Goal: Task Accomplishment & Management: Use online tool/utility

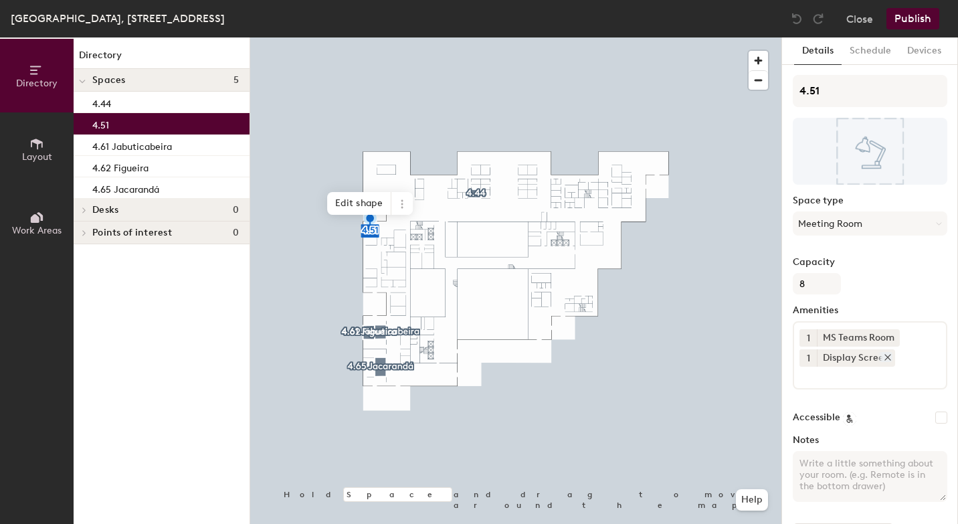
click at [890, 357] on icon at bounding box center [888, 357] width 9 height 9
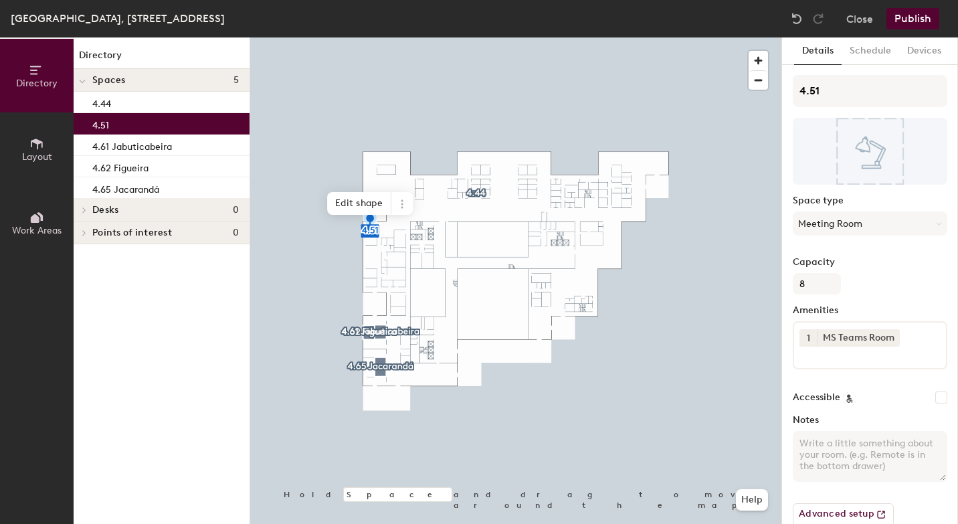
click at [839, 364] on div "1 MS Teams Room" at bounding box center [870, 345] width 155 height 48
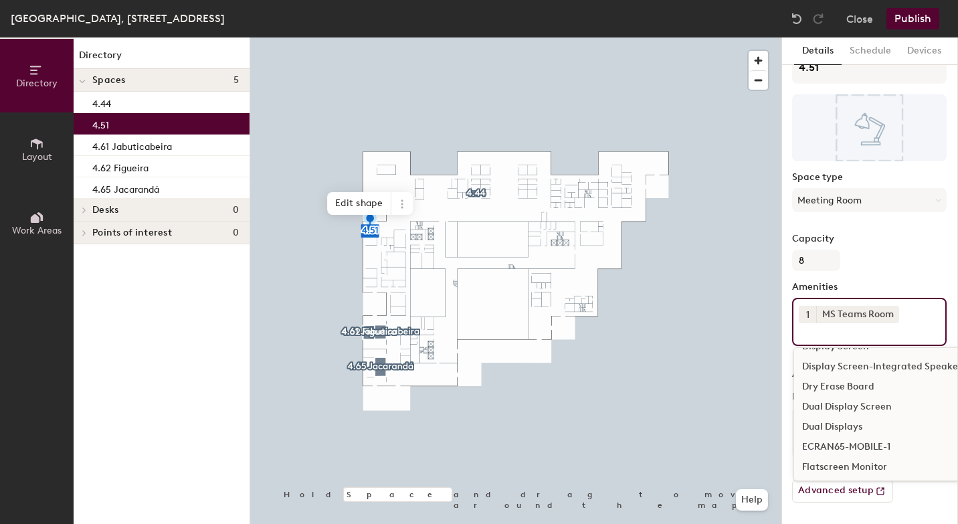
scroll to position [263, 0]
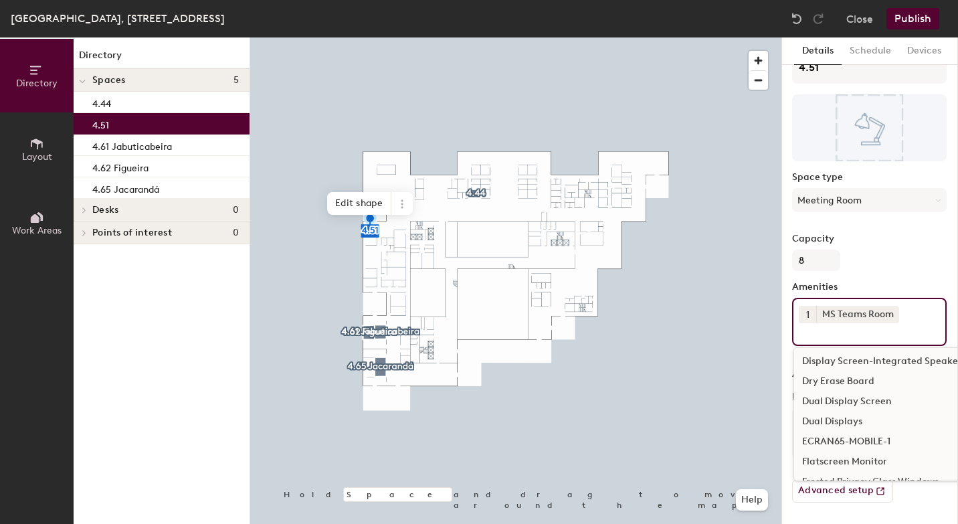
click at [870, 400] on div "Dual Display Screen" at bounding box center [942, 402] width 296 height 20
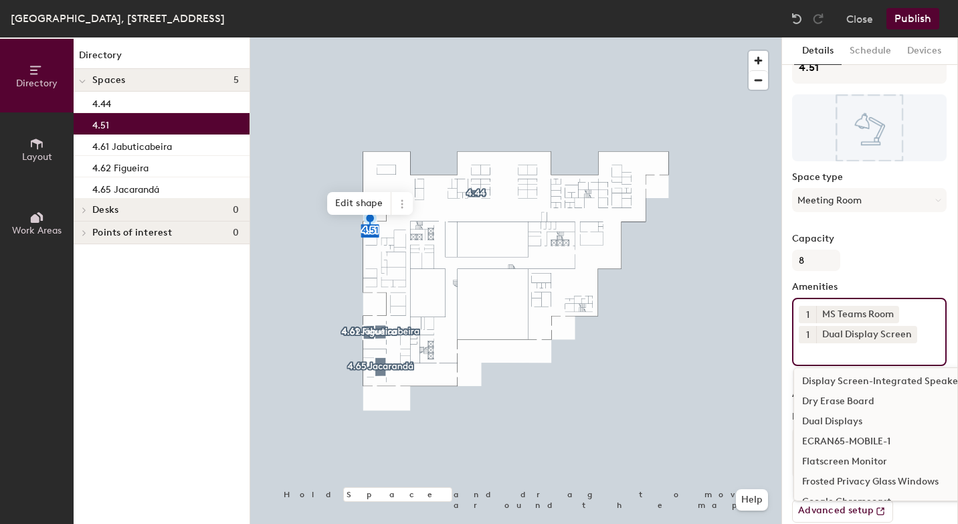
scroll to position [23, 0]
click at [923, 17] on button "Publish" at bounding box center [913, 18] width 53 height 21
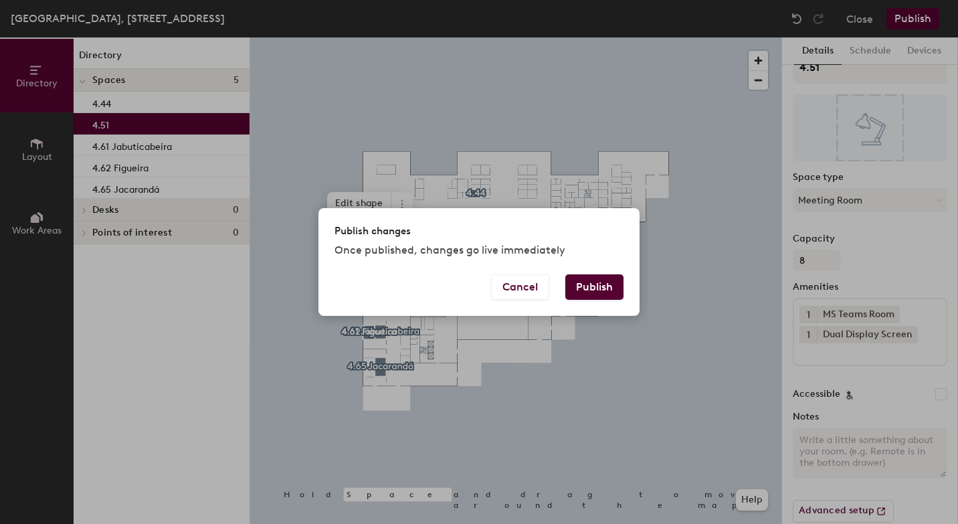
click at [599, 282] on button "Publish" at bounding box center [595, 286] width 58 height 25
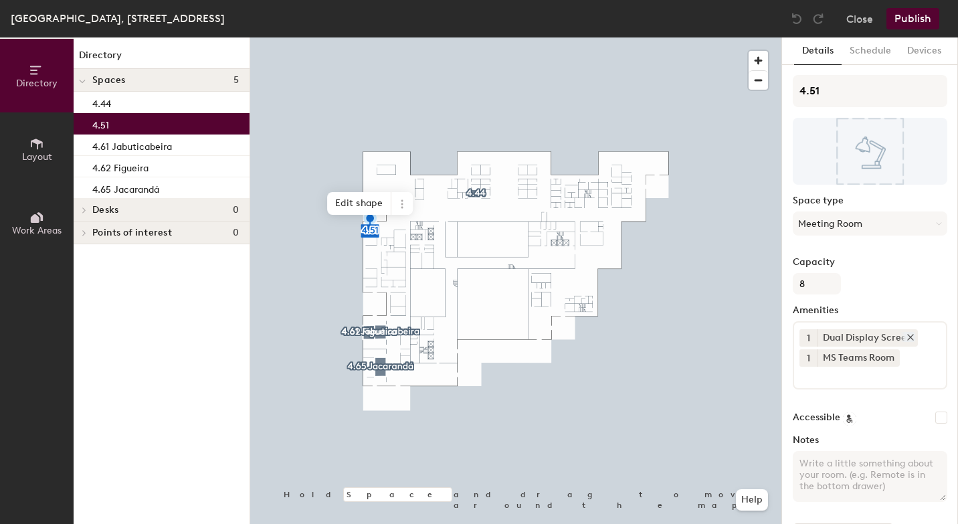
click at [912, 337] on icon at bounding box center [910, 337] width 9 height 9
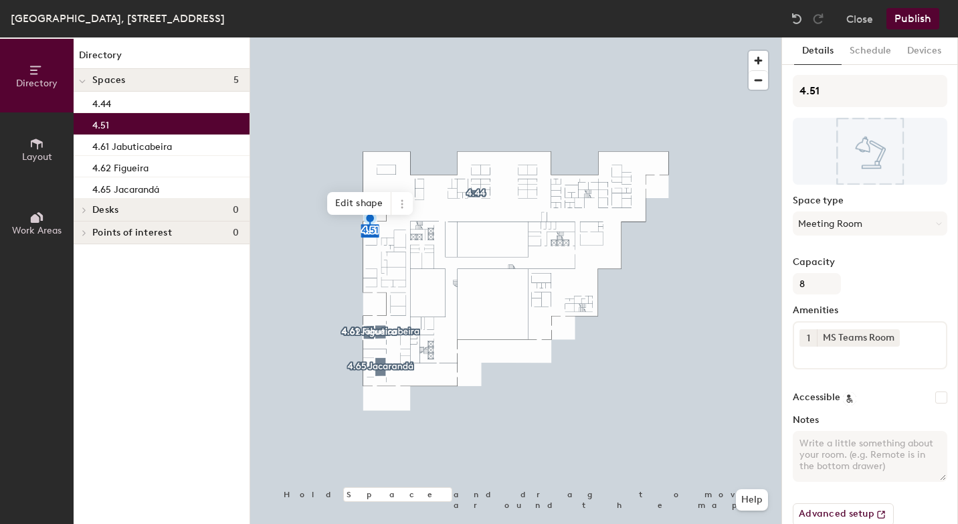
click at [850, 358] on input at bounding box center [860, 355] width 120 height 16
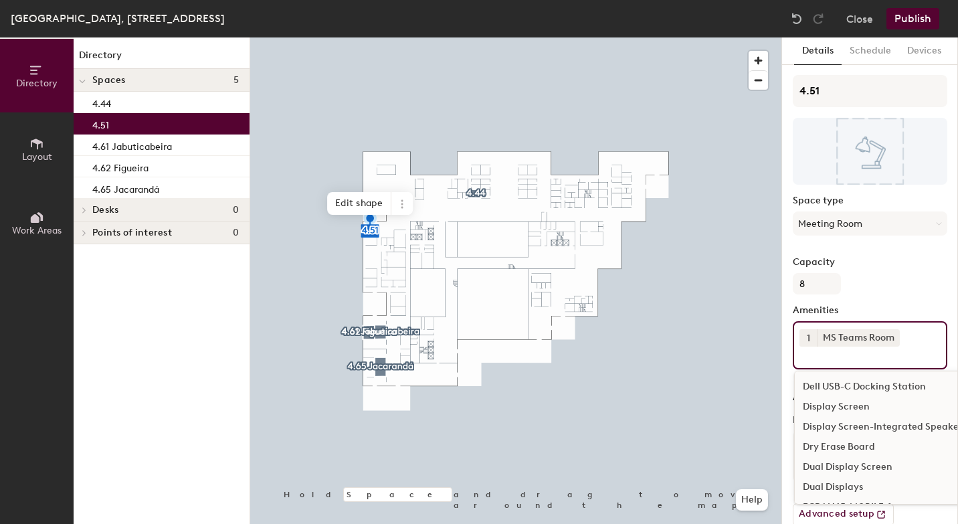
scroll to position [230, 0]
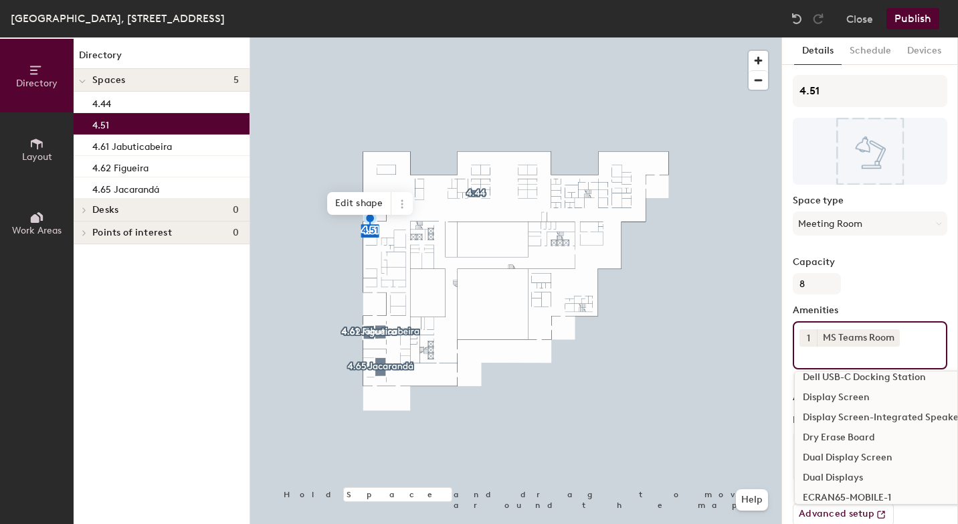
click at [848, 456] on div "Dual Display Screen" at bounding box center [943, 458] width 296 height 20
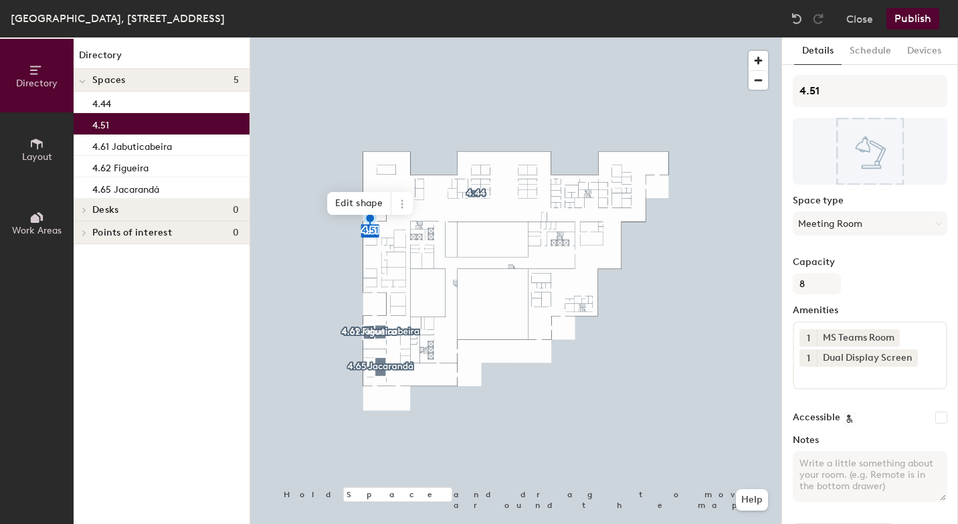
click at [922, 11] on button "Publish" at bounding box center [913, 18] width 53 height 21
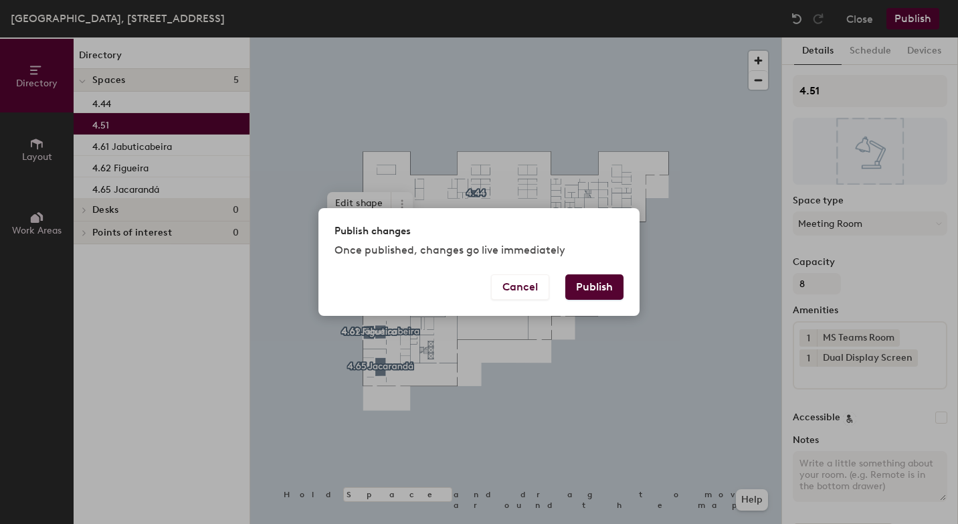
click at [601, 283] on button "Publish" at bounding box center [595, 286] width 58 height 25
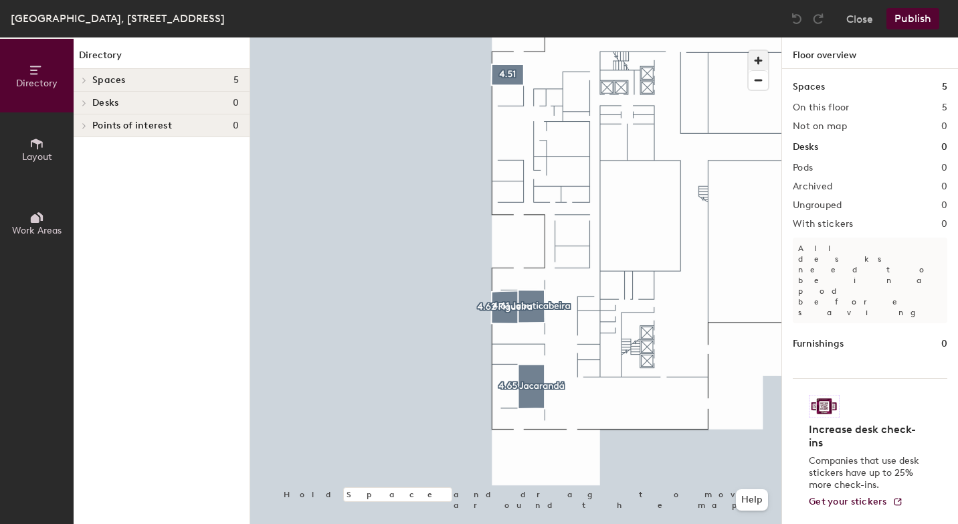
click at [760, 54] on span "button" at bounding box center [758, 60] width 19 height 19
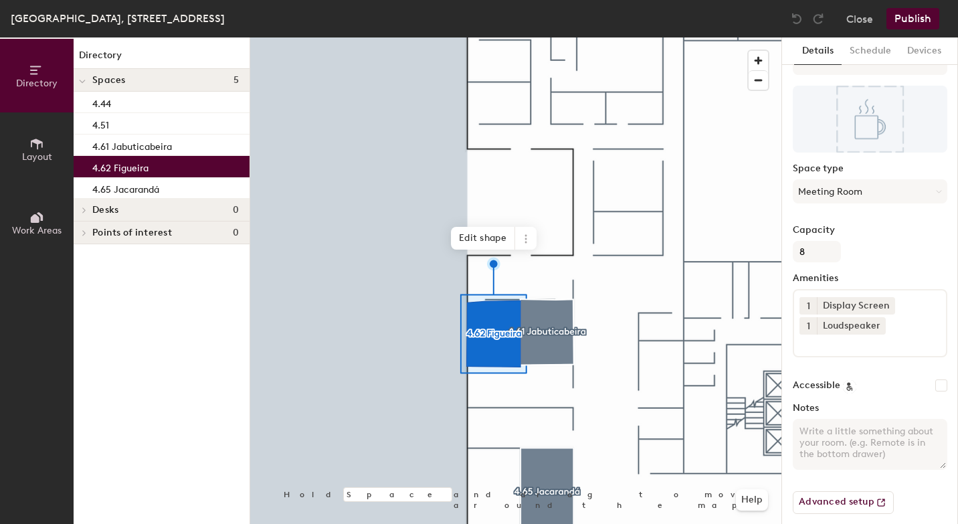
scroll to position [33, 0]
click at [889, 304] on icon at bounding box center [888, 304] width 9 height 9
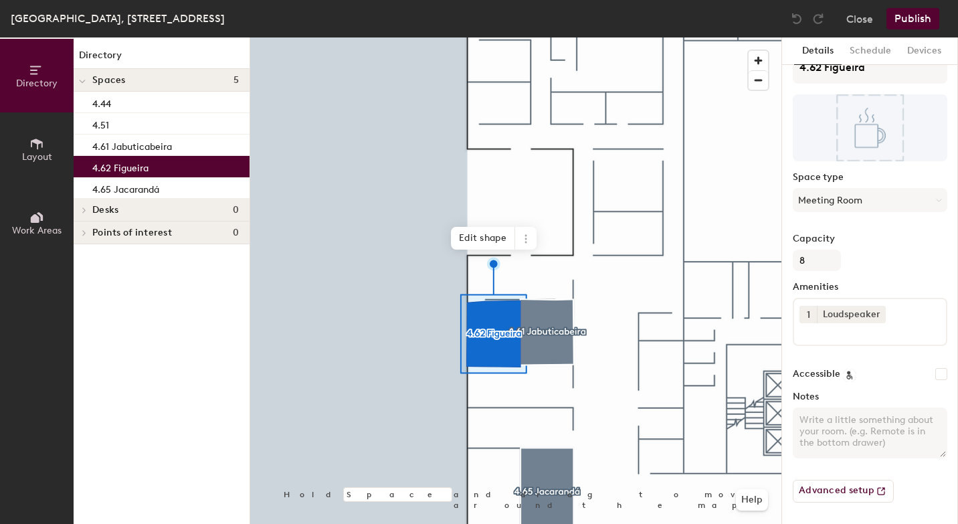
scroll to position [23, 0]
click at [871, 337] on input at bounding box center [860, 331] width 120 height 16
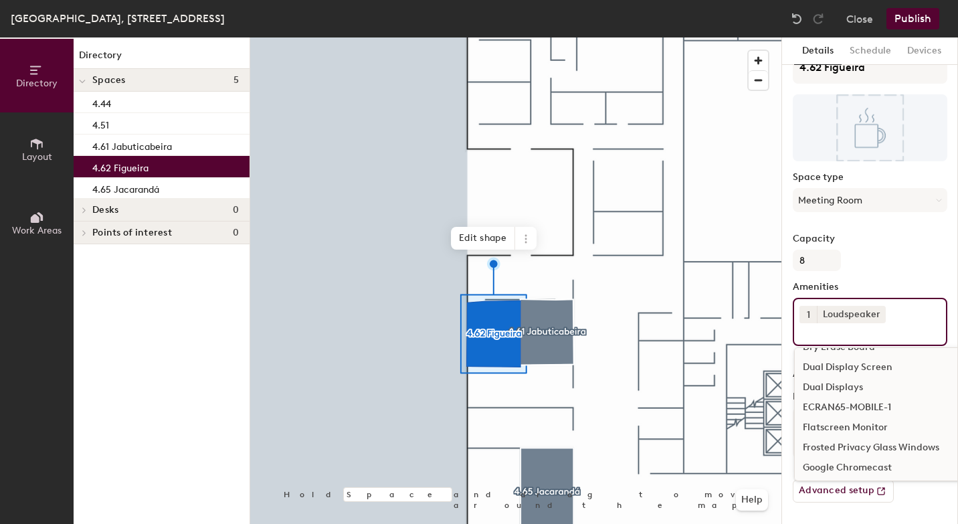
scroll to position [300, 0]
click at [874, 363] on div "Dual Display Screen" at bounding box center [943, 365] width 296 height 20
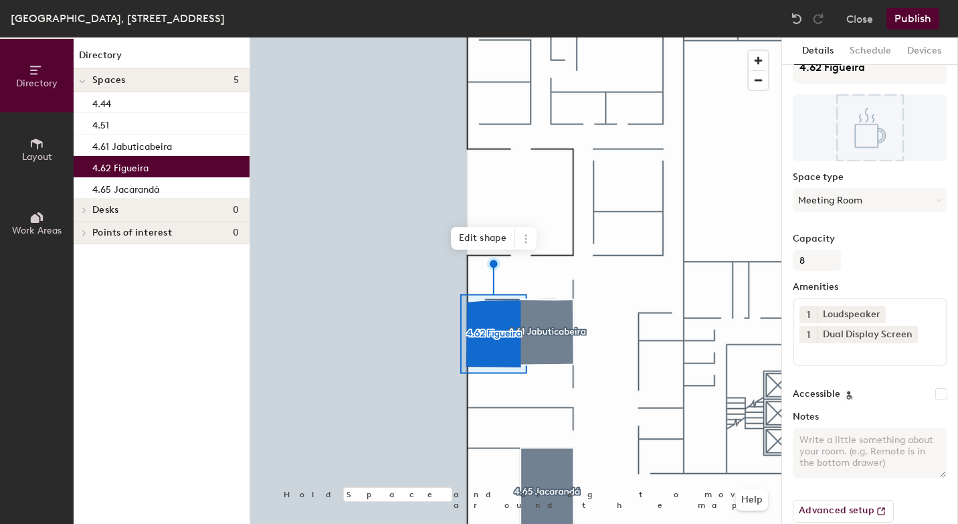
click at [907, 27] on button "Publish" at bounding box center [913, 18] width 53 height 21
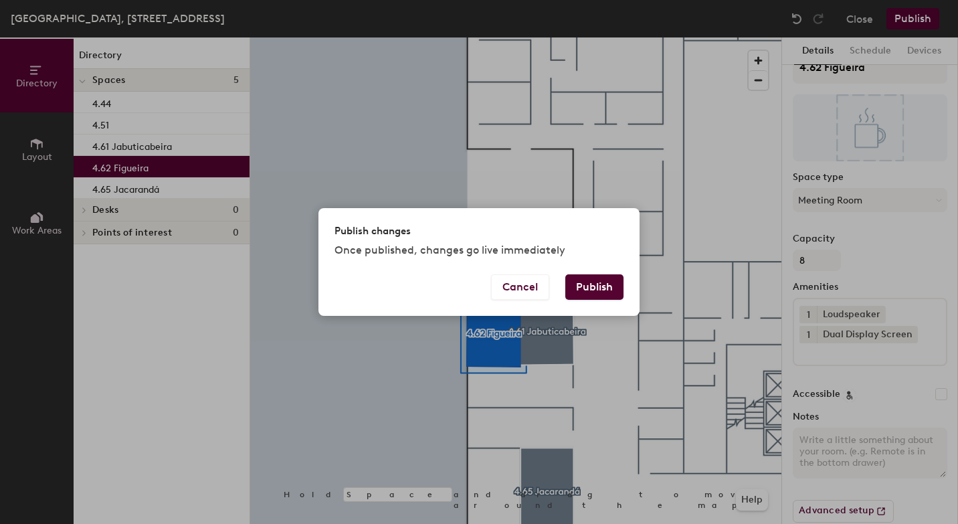
click at [600, 292] on button "Publish" at bounding box center [595, 286] width 58 height 25
